Goal: Transaction & Acquisition: Book appointment/travel/reservation

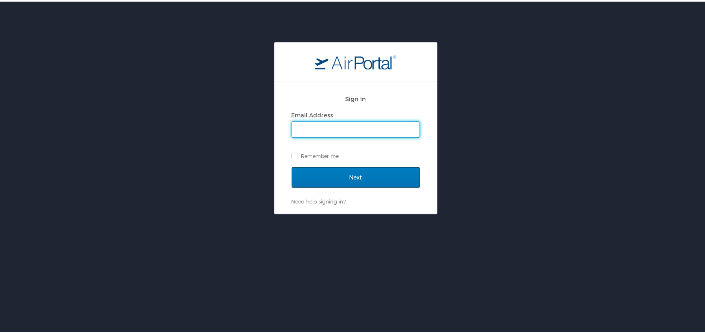
type input "ali.holum@usskiandsnowboard.org"
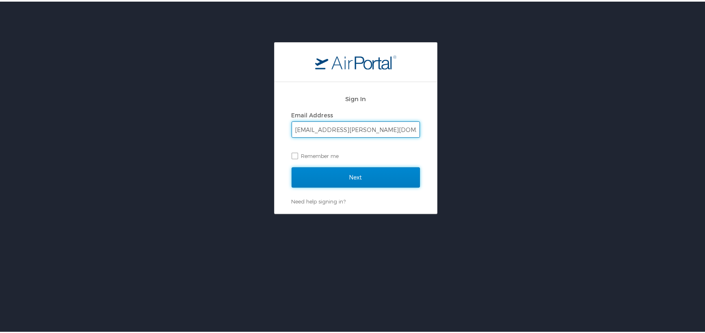
click at [346, 175] on input "Next" at bounding box center [356, 176] width 128 height 20
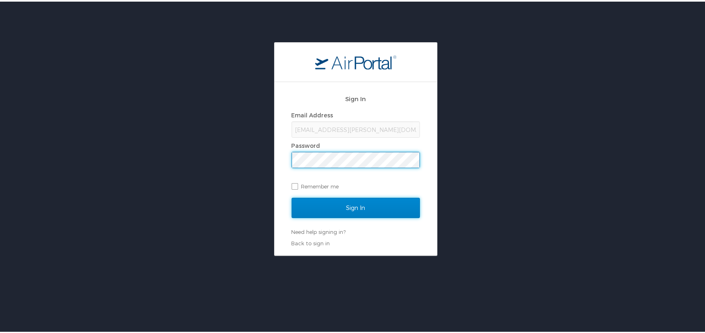
click at [362, 203] on input "Sign In" at bounding box center [356, 206] width 128 height 20
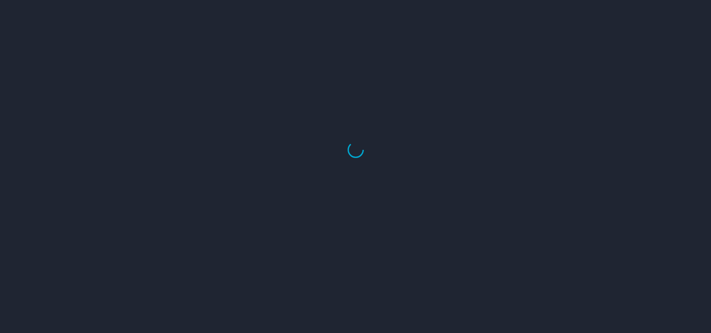
select select "US"
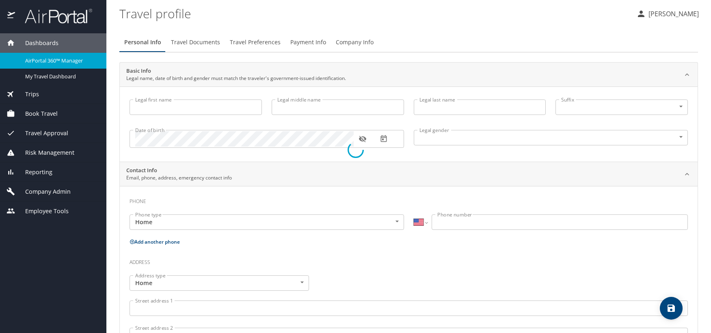
type input "Allison"
type input "Grace"
type input "Holum"
type input "Female"
select select "US"
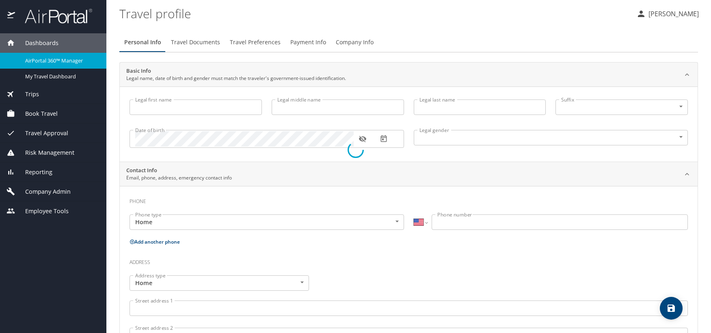
select select "AT"
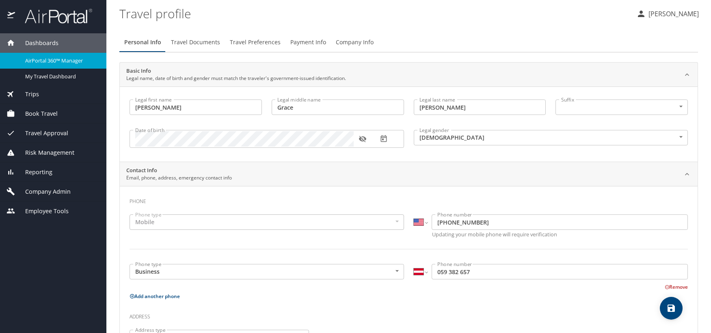
click at [54, 118] on div "Book Travel" at bounding box center [53, 113] width 106 height 19
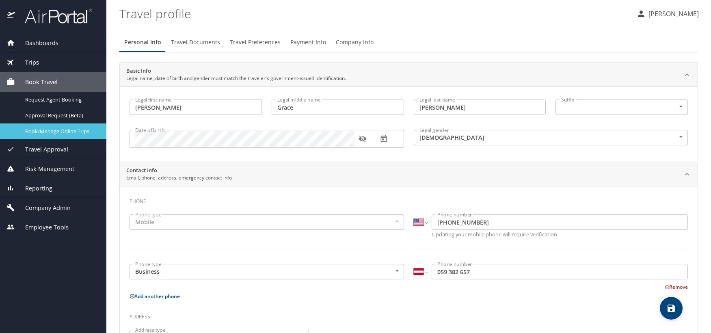
click at [58, 133] on span "Book/Manage Online Trips" at bounding box center [60, 131] width 71 height 8
